Goal: Information Seeking & Learning: Learn about a topic

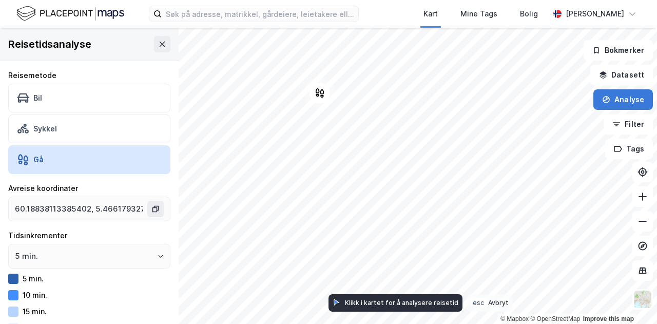
click at [607, 100] on icon "button" at bounding box center [606, 99] width 8 height 8
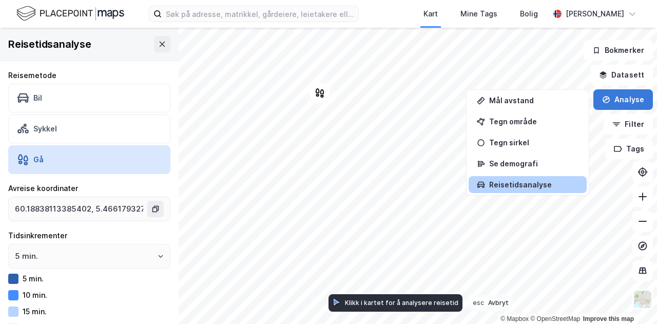
click at [608, 96] on icon "button" at bounding box center [606, 99] width 8 height 8
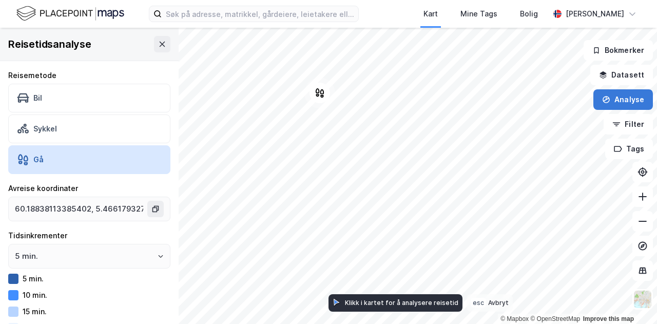
click at [608, 98] on icon "button" at bounding box center [606, 99] width 8 height 8
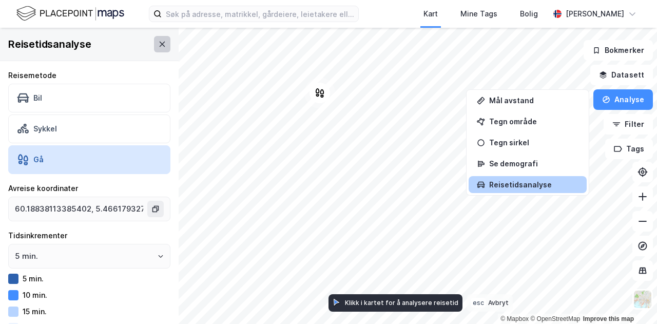
click at [160, 45] on icon at bounding box center [163, 44] width 6 height 5
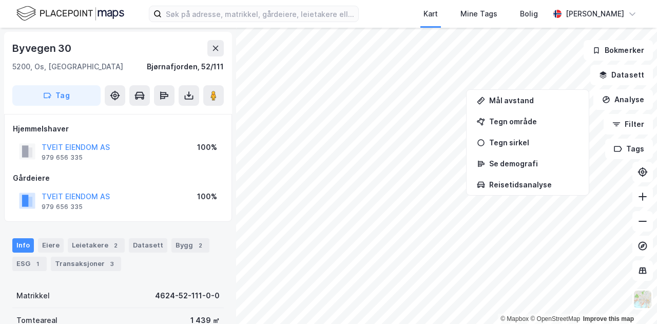
scroll to position [192, 0]
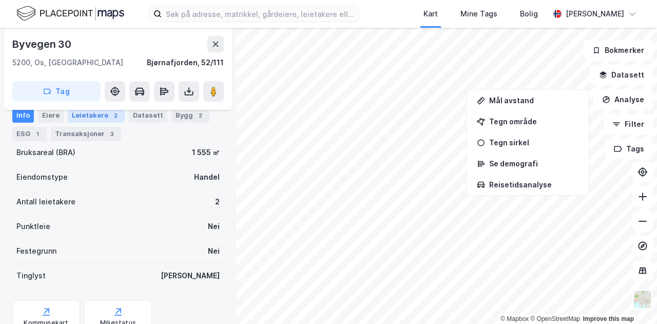
click at [87, 114] on div "Leietakere 2" at bounding box center [96, 115] width 57 height 14
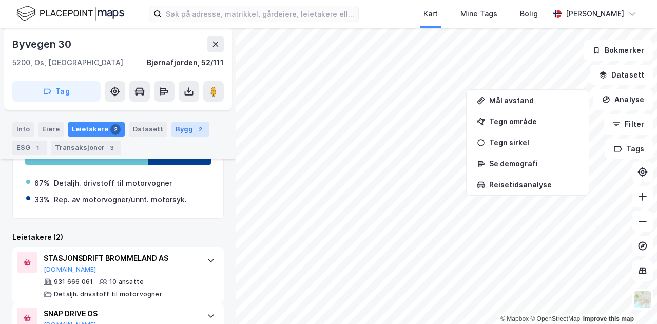
click at [176, 131] on div "Bygg 2" at bounding box center [190, 129] width 38 height 14
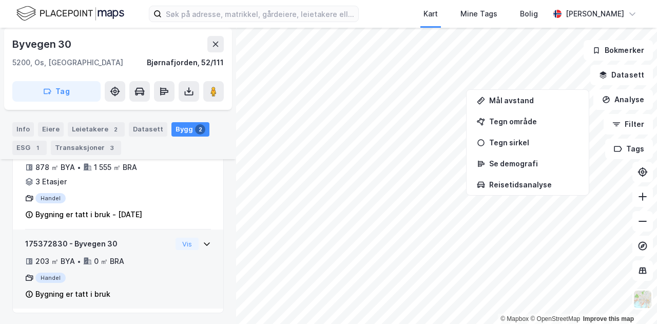
scroll to position [161, 0]
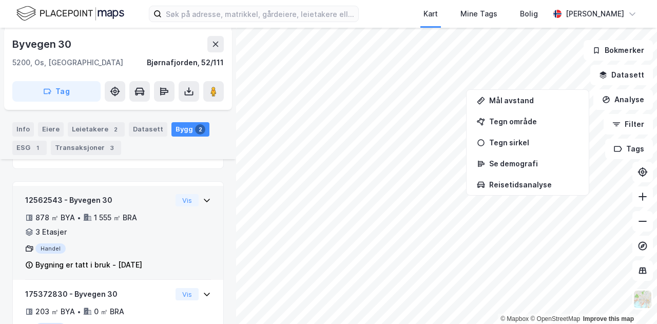
click at [169, 218] on div "12562543 - Byvegen 30 878 ㎡ BYA • 1 555 ㎡ BRA • 3 Etasjer Handel Bygning er tat…" at bounding box center [118, 237] width 186 height 86
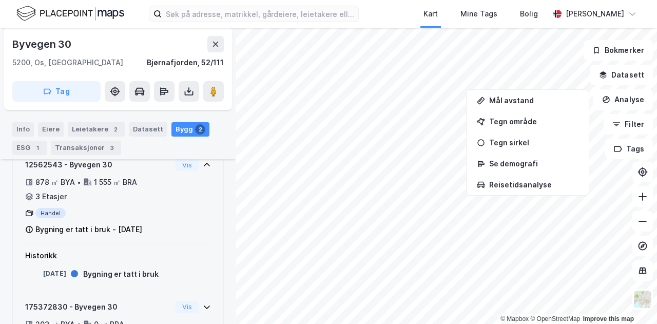
scroll to position [196, 0]
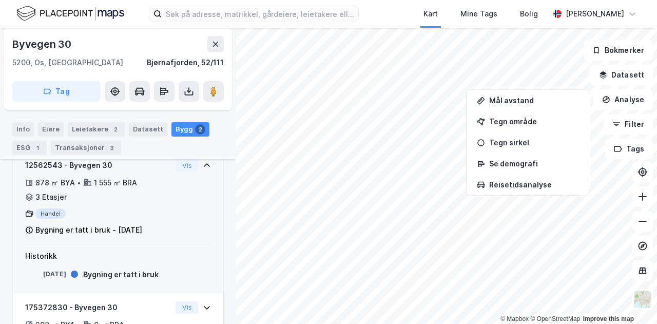
click at [57, 193] on div "3 Etasjer" at bounding box center [50, 197] width 31 height 12
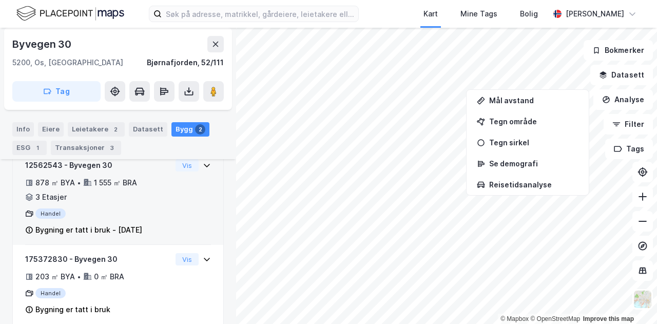
click at [57, 193] on div "3 Etasjer" at bounding box center [50, 197] width 31 height 12
